Goal: Task Accomplishment & Management: Use online tool/utility

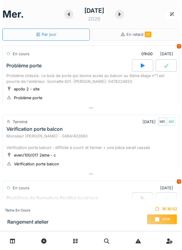
scroll to position [71, 0]
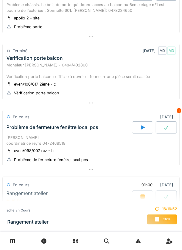
click at [160, 217] on div "Stop" at bounding box center [162, 219] width 30 height 10
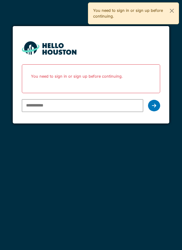
click at [101, 105] on input "email" at bounding box center [82, 105] width 121 height 13
type input "**********"
click at [157, 105] on div at bounding box center [154, 106] width 12 height 12
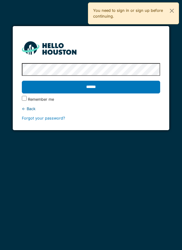
click at [43, 99] on label "Remember me" at bounding box center [41, 99] width 26 height 6
click at [107, 88] on input "******" at bounding box center [91, 87] width 138 height 13
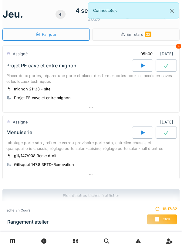
click at [165, 219] on span "Stop" at bounding box center [166, 219] width 8 height 4
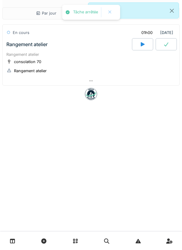
click at [100, 61] on div "consolation 70 Rangement atelier" at bounding box center [90, 65] width 169 height 15
click at [99, 55] on div "Rangement atelier" at bounding box center [90, 54] width 169 height 6
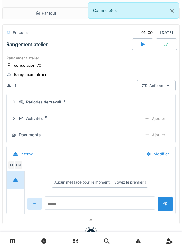
click at [127, 116] on div "Activités 2" at bounding box center [78, 118] width 118 height 6
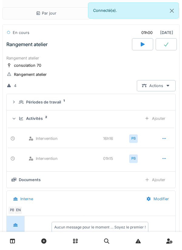
click at [162, 137] on icon at bounding box center [163, 138] width 5 height 4
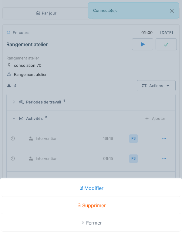
click at [100, 203] on div "Supprimer" at bounding box center [91, 205] width 179 height 17
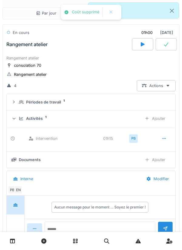
click at [154, 119] on div "Ajouter" at bounding box center [154, 118] width 31 height 11
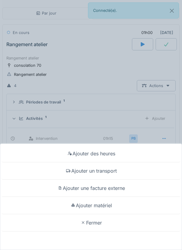
click at [114, 155] on div "Ajouter des heures" at bounding box center [91, 153] width 179 height 17
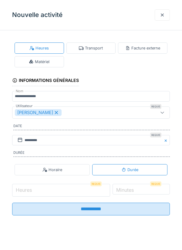
click at [81, 190] on input "Heures" at bounding box center [61, 190] width 98 height 13
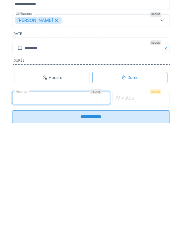
type input "*"
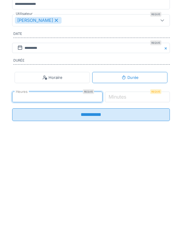
click at [126, 192] on label "Minutes" at bounding box center [117, 188] width 20 height 7
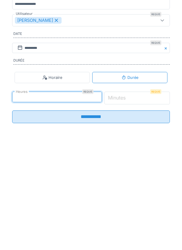
click at [126, 194] on input "*" at bounding box center [137, 190] width 66 height 13
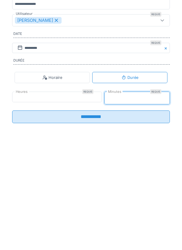
type input "**"
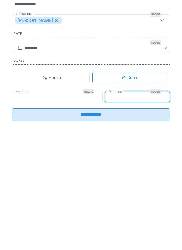
click at [111, 210] on input "**********" at bounding box center [90, 206] width 157 height 13
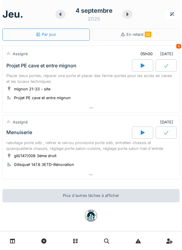
scroll to position [4, 0]
